Goal: Information Seeking & Learning: Stay updated

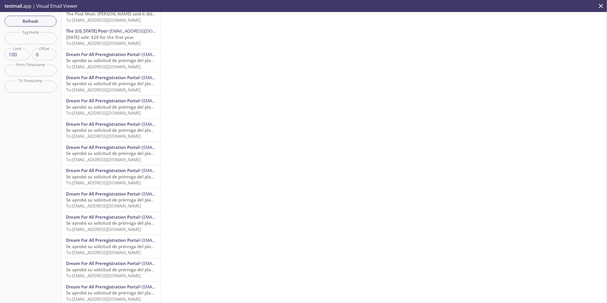
scroll to position [32, 0]
click at [116, 133] on span "Se aprobó su solicitud de prórroga del plazo de su cupón" at bounding box center [124, 131] width 116 height 6
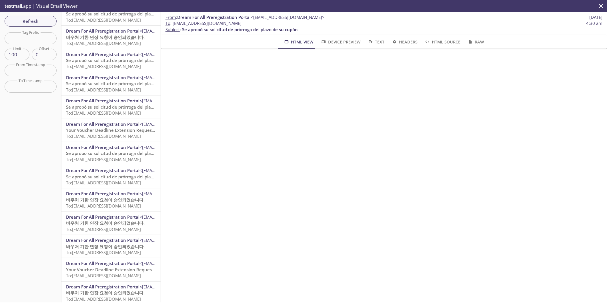
scroll to position [2048, 0]
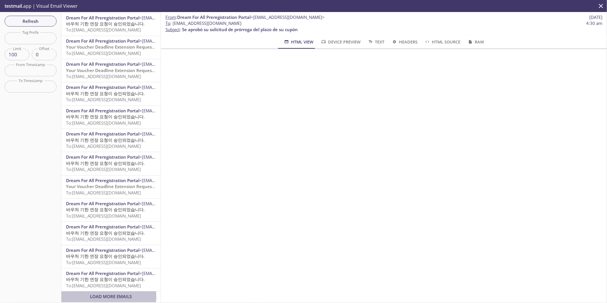
click at [107, 294] on span "Load More Emails" at bounding box center [111, 297] width 42 height 6
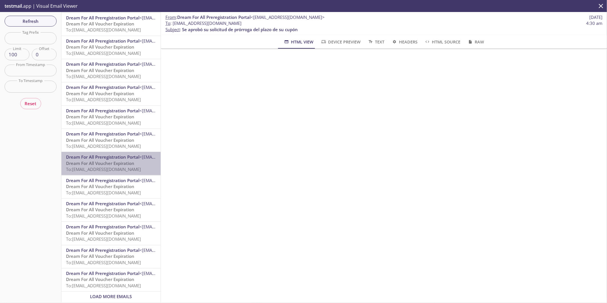
click at [120, 167] on span "To: [EMAIL_ADDRESS][DOMAIN_NAME]" at bounding box center [103, 170] width 75 height 6
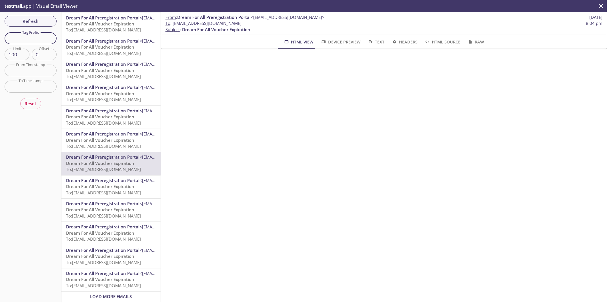
click at [38, 39] on input "text" at bounding box center [31, 38] width 52 height 12
type input "final offer"
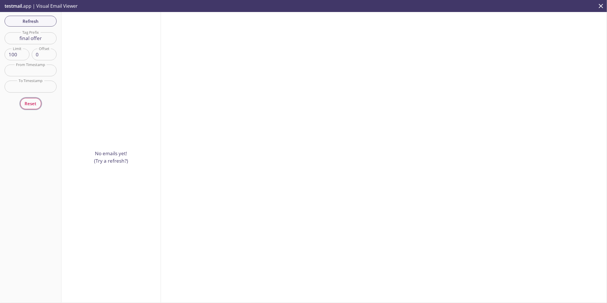
click at [31, 101] on span "Reset" at bounding box center [31, 103] width 12 height 7
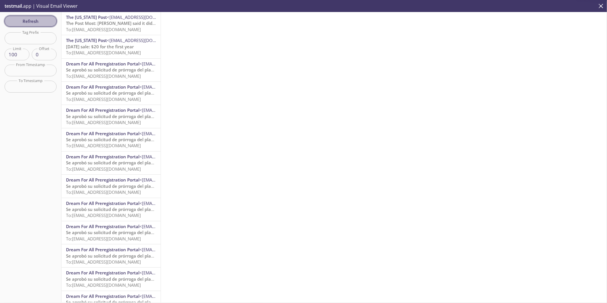
click at [38, 21] on span "Refresh" at bounding box center [30, 20] width 43 height 7
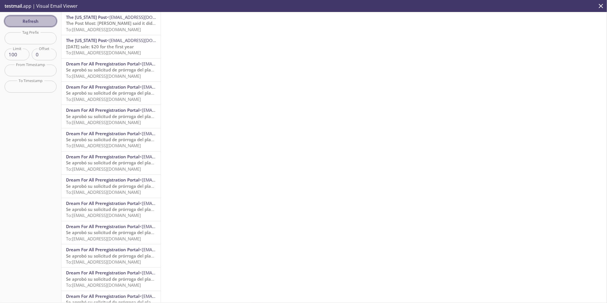
click at [38, 21] on span "Refresh" at bounding box center [30, 20] width 43 height 7
click at [32, 20] on span "Refresh" at bounding box center [30, 20] width 43 height 7
